Goal: Task Accomplishment & Management: Manage account settings

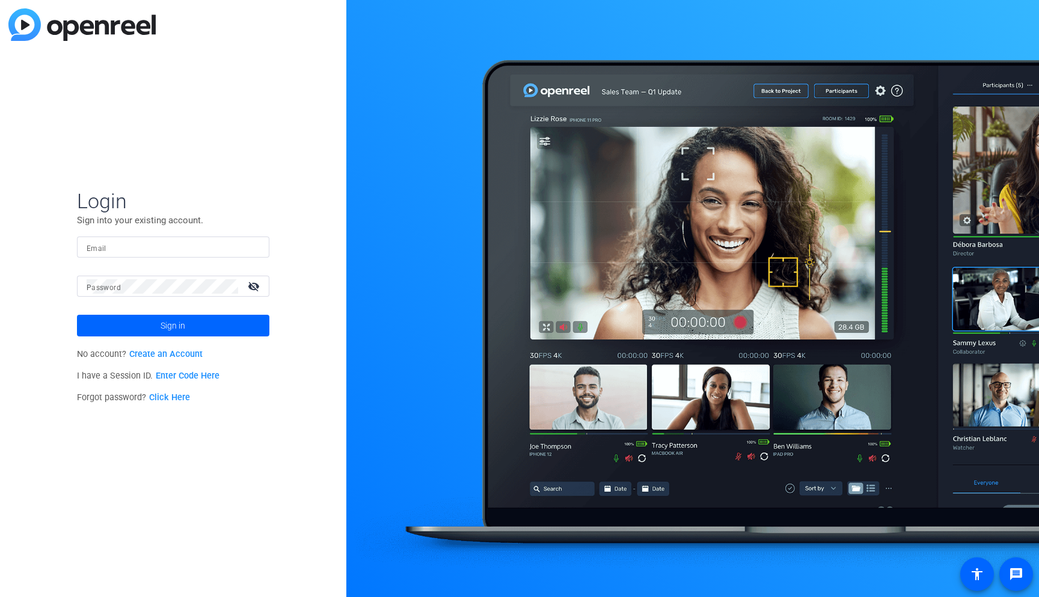
type input "[PERSON_NAME][EMAIL_ADDRESS][DOMAIN_NAME]"
click at [251, 290] on mat-icon "visibility_off" at bounding box center [255, 285] width 29 height 17
click at [238, 321] on span at bounding box center [173, 325] width 192 height 29
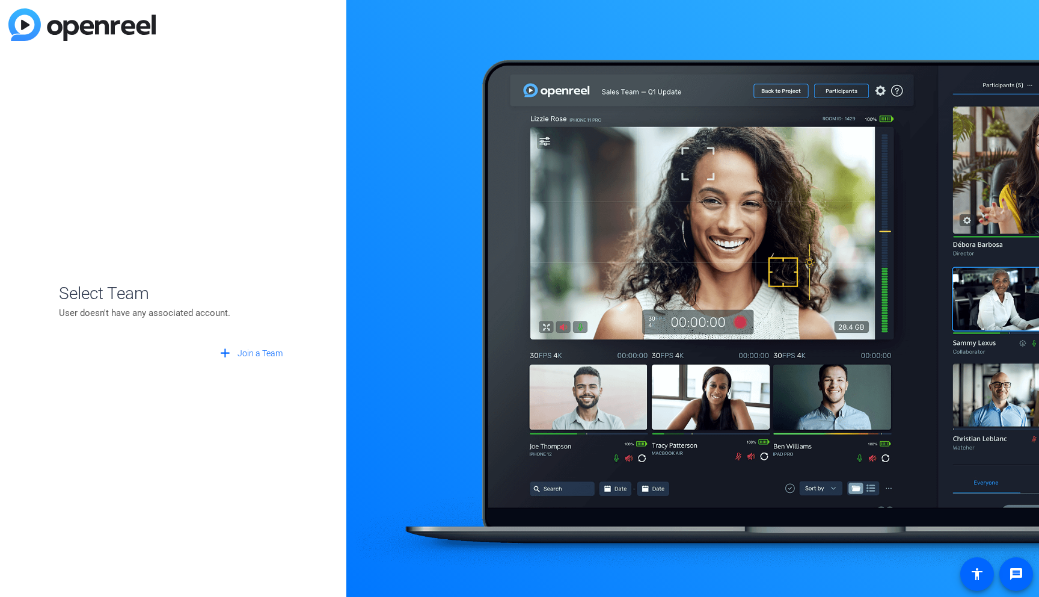
click at [171, 314] on p "User doesn't have any associated account." at bounding box center [173, 312] width 229 height 13
click at [248, 354] on span "Join a Team" at bounding box center [260, 353] width 45 height 13
click at [194, 317] on span "Create New Team" at bounding box center [174, 313] width 150 height 11
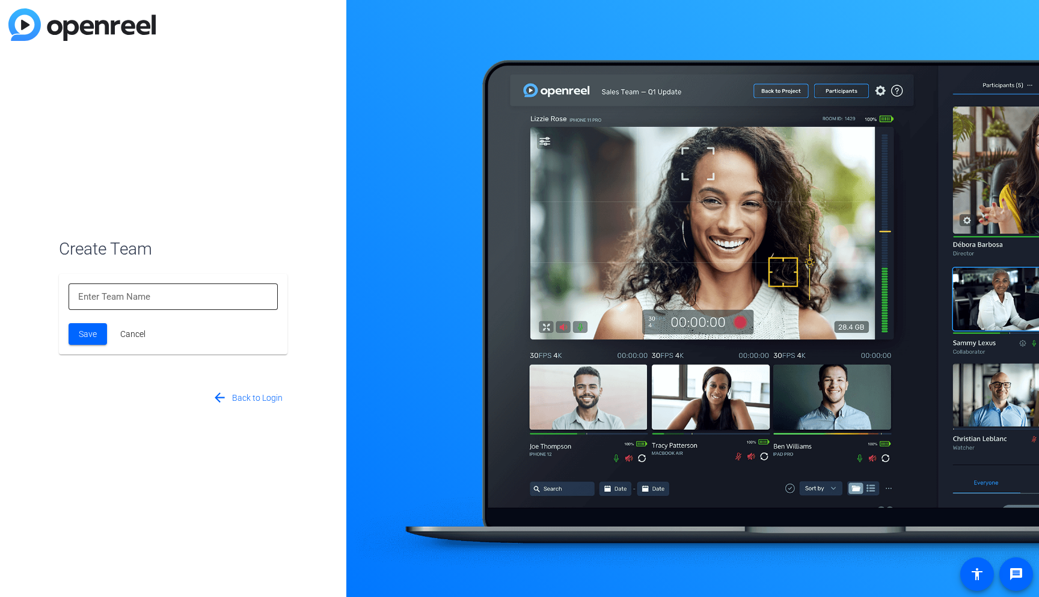
click at [182, 300] on input at bounding box center [173, 296] width 190 height 14
type input "T"
type input "Elysium"
click at [102, 339] on span at bounding box center [88, 333] width 38 height 29
click at [94, 338] on span "Save" at bounding box center [88, 334] width 18 height 13
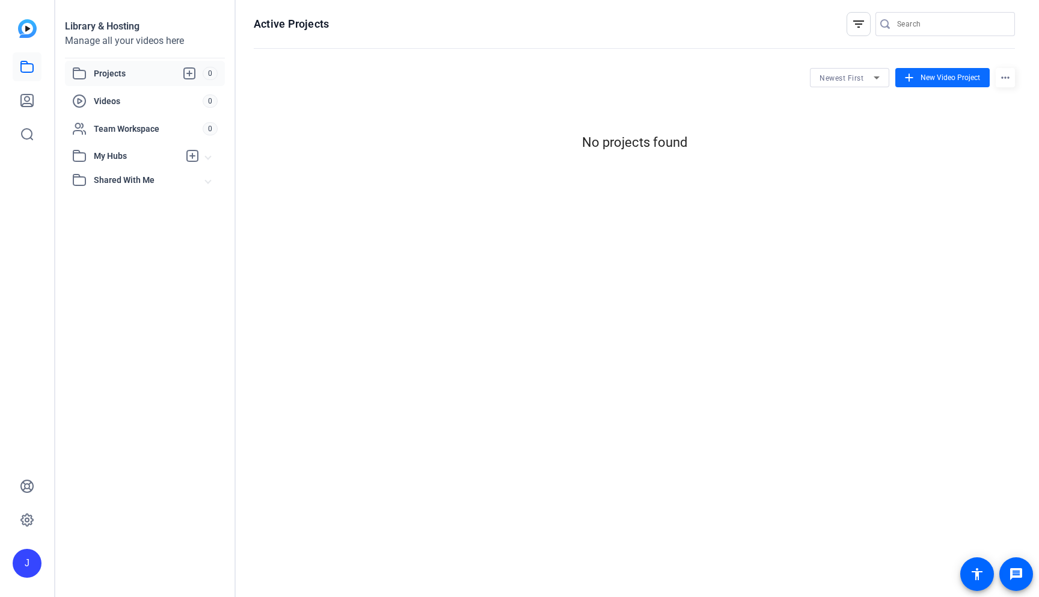
click at [922, 79] on span "New Video Project" at bounding box center [951, 77] width 60 height 11
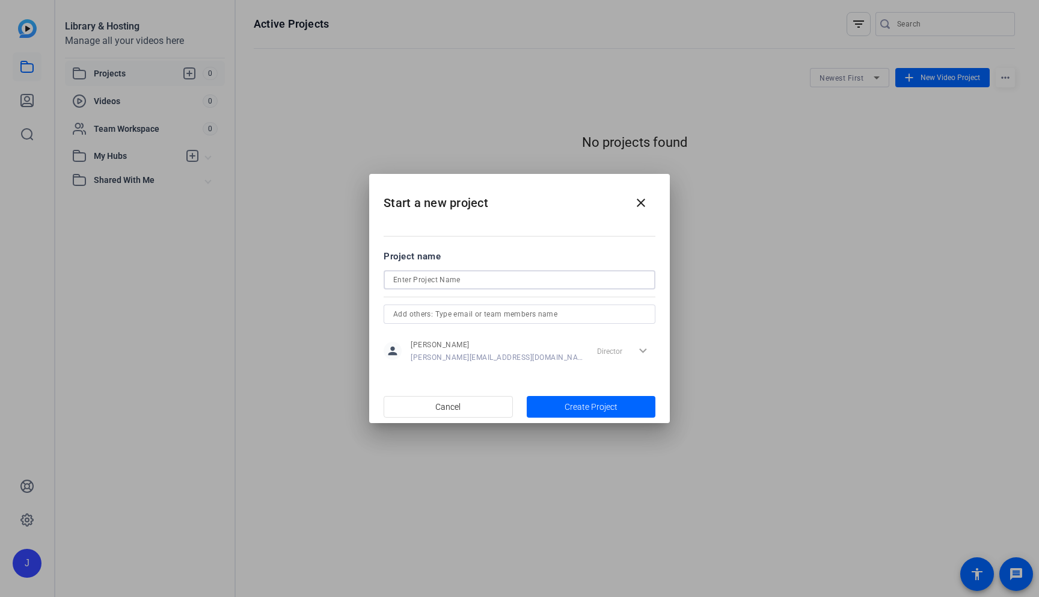
click at [491, 278] on input at bounding box center [519, 279] width 253 height 14
type input "Asprey"
click at [573, 397] on span "button" at bounding box center [591, 406] width 129 height 29
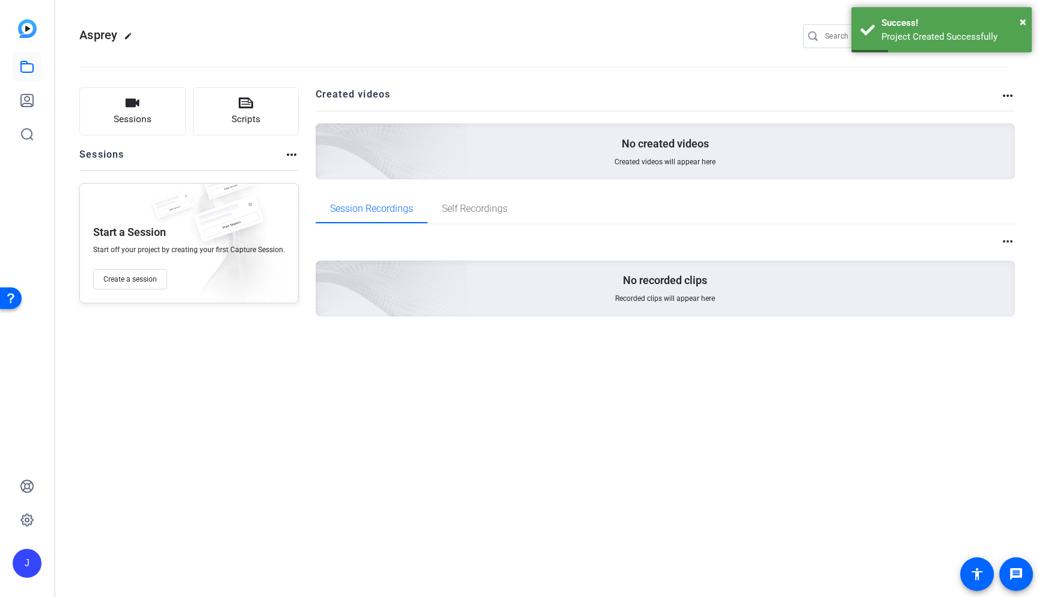
click at [26, 26] on img at bounding box center [27, 28] width 19 height 19
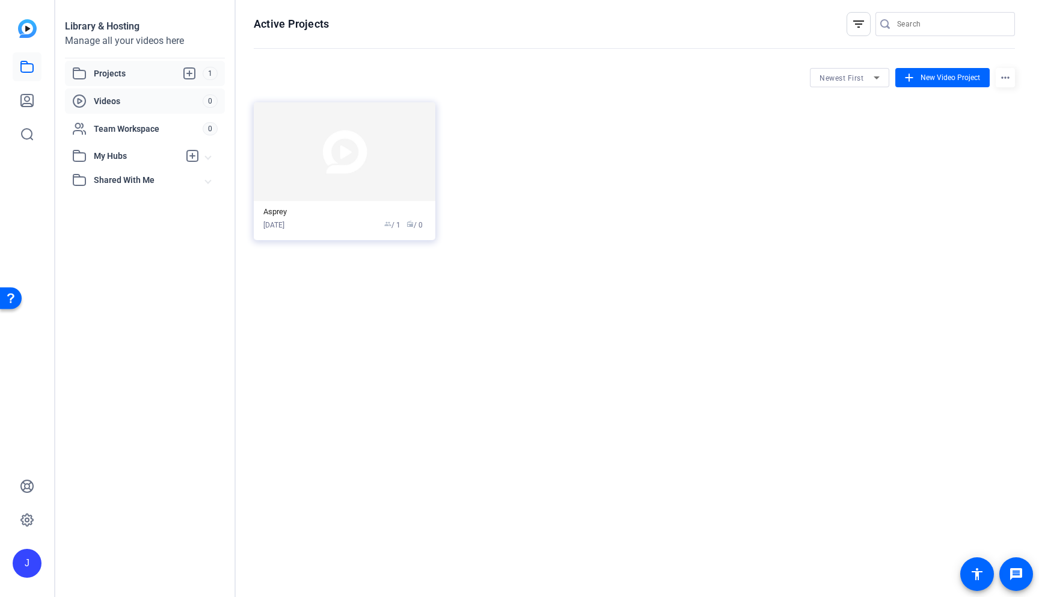
click at [125, 99] on span "Videos" at bounding box center [148, 101] width 109 height 12
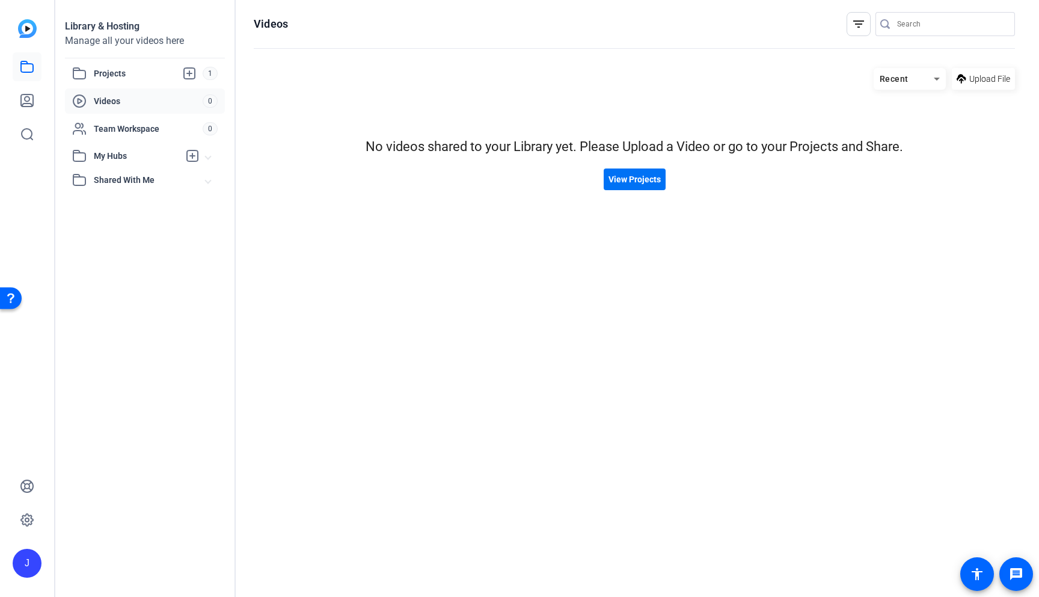
click at [643, 182] on span "View Projects" at bounding box center [635, 179] width 52 height 13
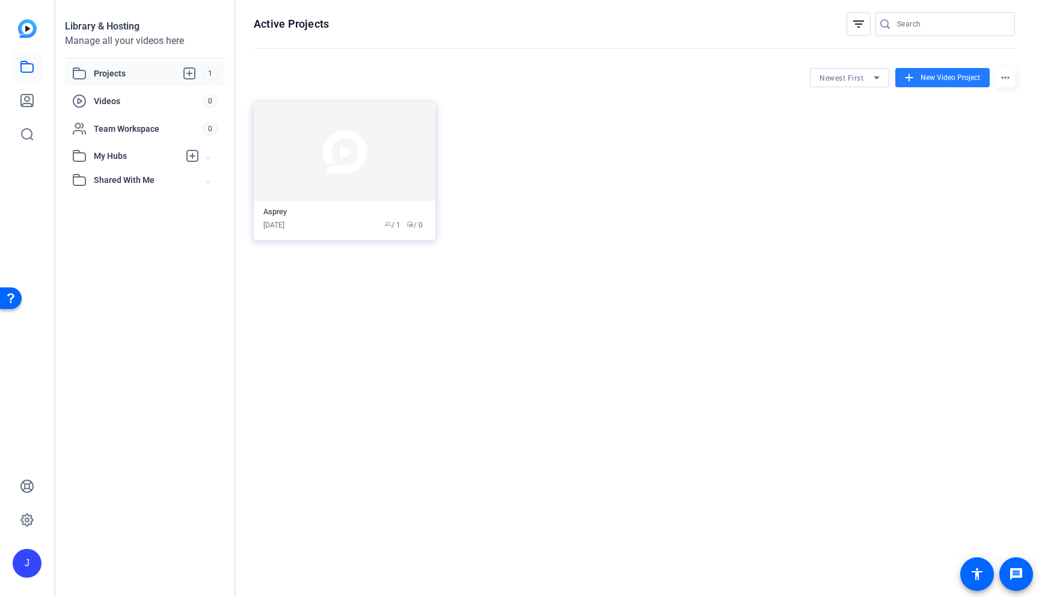
click at [927, 75] on span "New Video Project" at bounding box center [951, 77] width 60 height 11
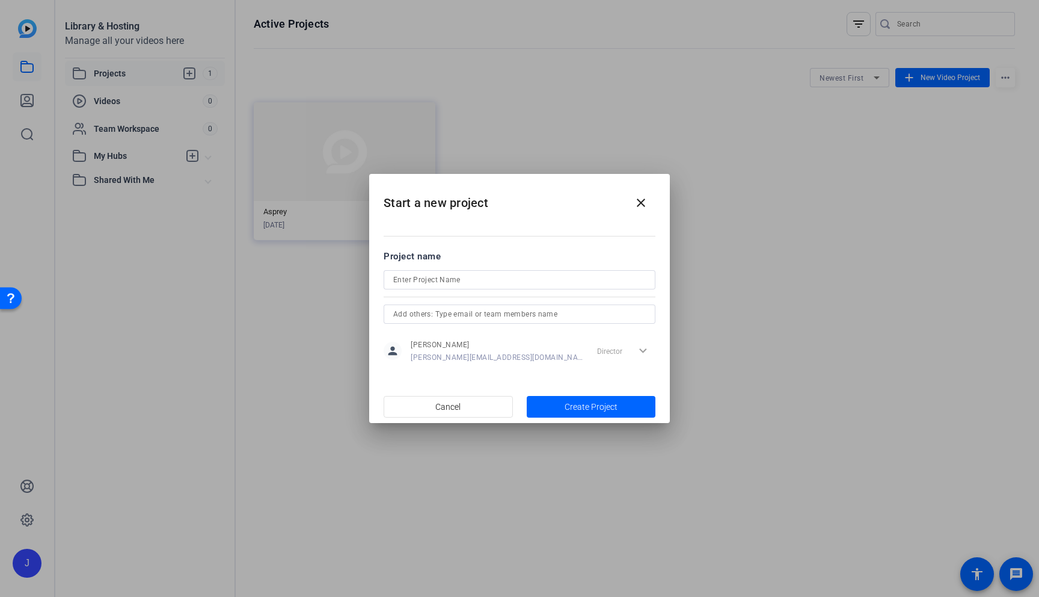
click at [776, 142] on div at bounding box center [519, 298] width 1039 height 597
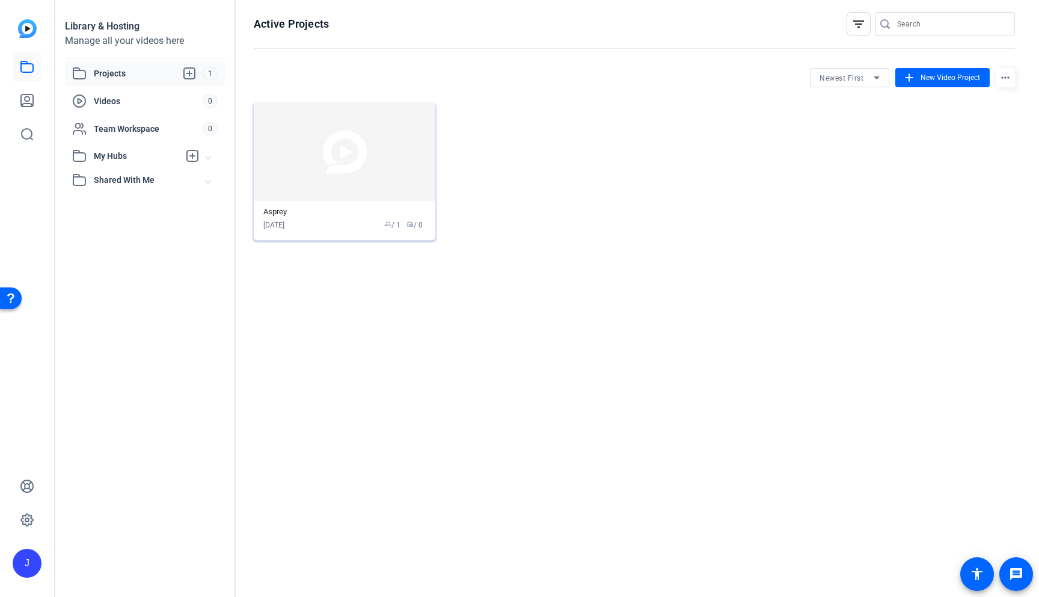
click at [405, 149] on img at bounding box center [345, 151] width 182 height 99
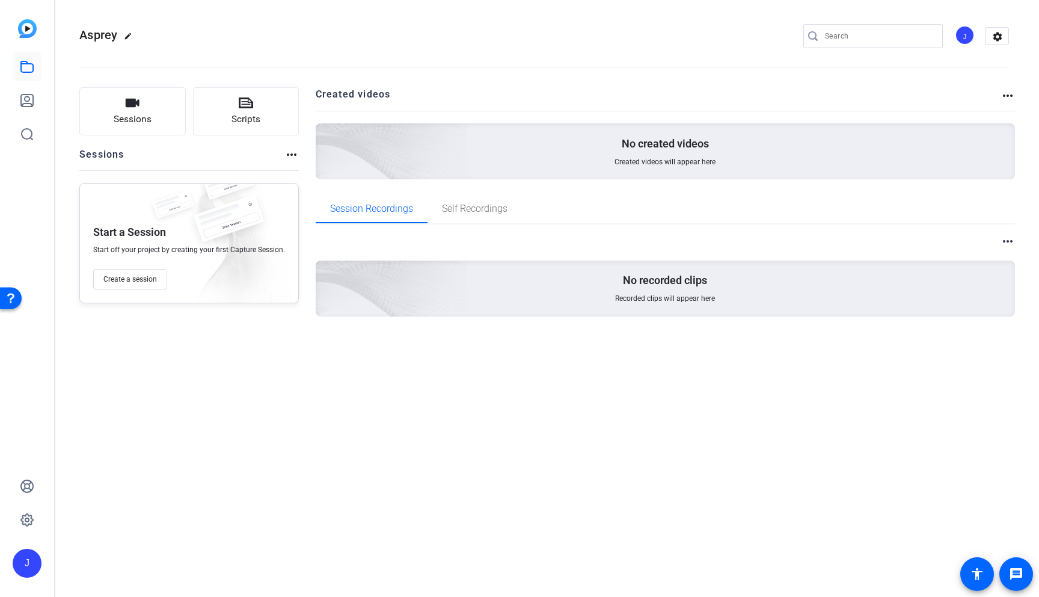
click at [293, 156] on mat-icon "more_horiz" at bounding box center [291, 154] width 14 height 14
click at [268, 147] on div at bounding box center [519, 298] width 1039 height 597
click at [154, 120] on button "Sessions" at bounding box center [132, 111] width 106 height 48
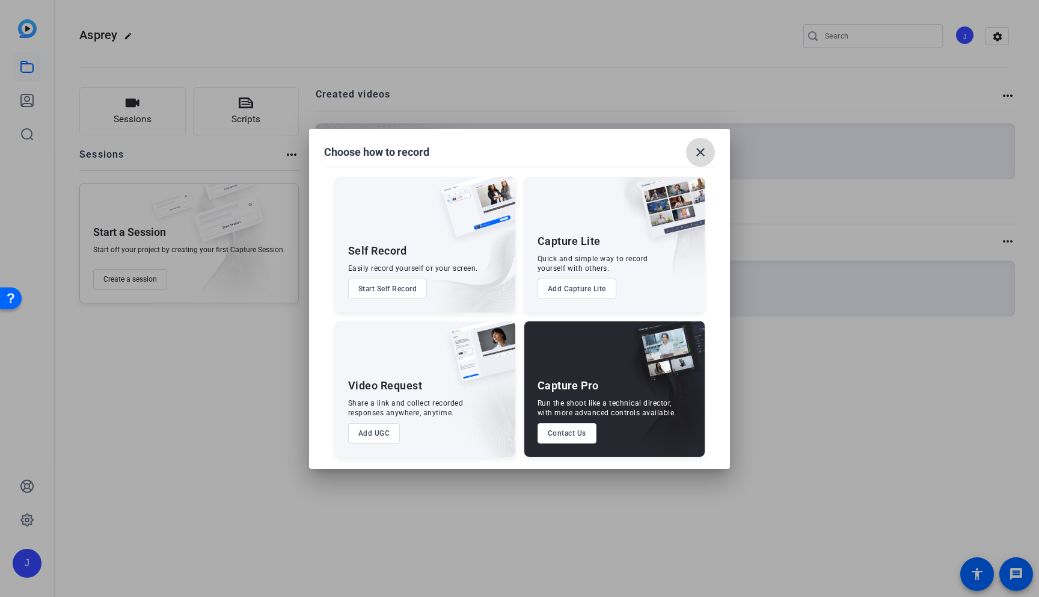
click at [696, 146] on mat-icon "close" at bounding box center [700, 152] width 14 height 14
